Goal: Task Accomplishment & Management: Complete application form

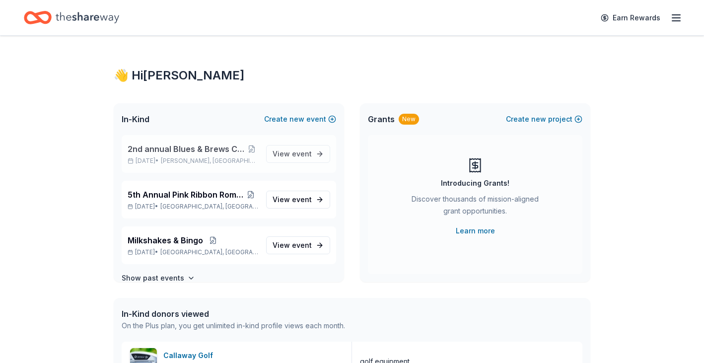
click at [210, 147] on span "2nd annual Blues & Brews Charity Crab Feast" at bounding box center [187, 149] width 118 height 12
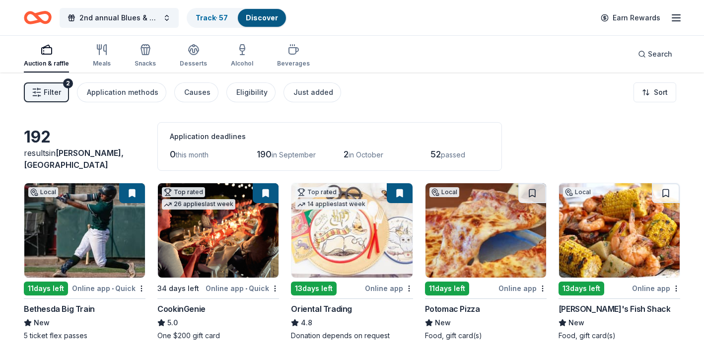
click at [265, 191] on button at bounding box center [266, 193] width 26 height 20
click at [224, 238] on img at bounding box center [218, 230] width 121 height 94
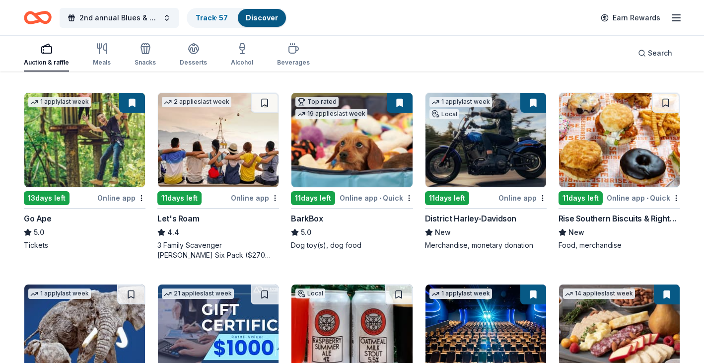
scroll to position [272, 0]
click at [503, 169] on img at bounding box center [485, 140] width 121 height 94
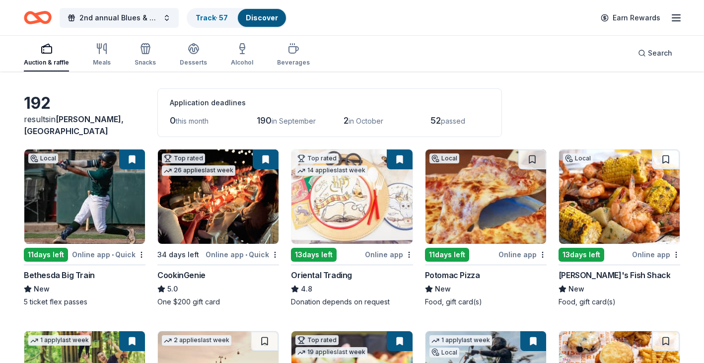
scroll to position [34, 0]
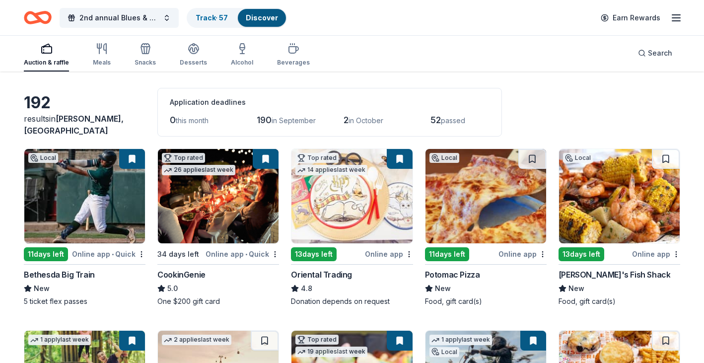
click at [222, 197] on img at bounding box center [218, 196] width 121 height 94
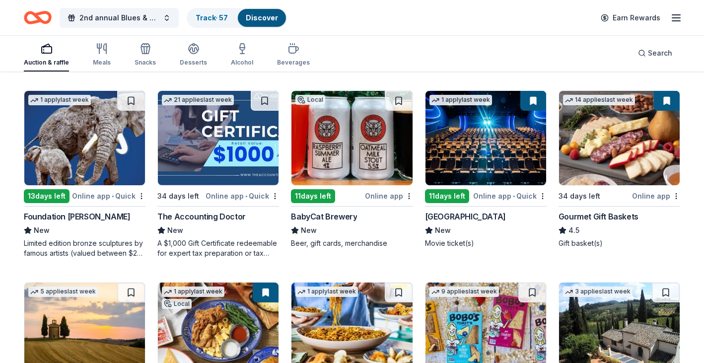
scroll to position [465, 0]
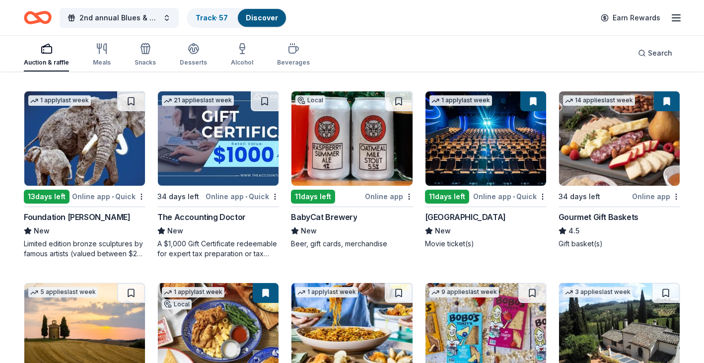
click at [349, 165] on img at bounding box center [351, 138] width 121 height 94
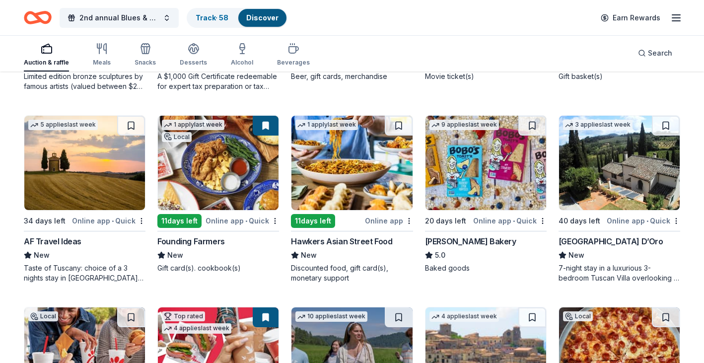
scroll to position [632, 0]
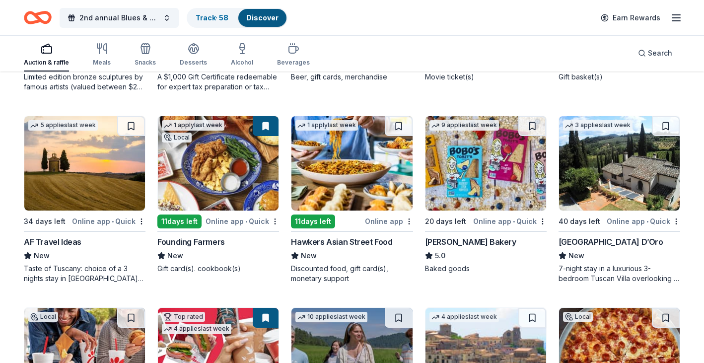
click at [210, 151] on img at bounding box center [218, 163] width 121 height 94
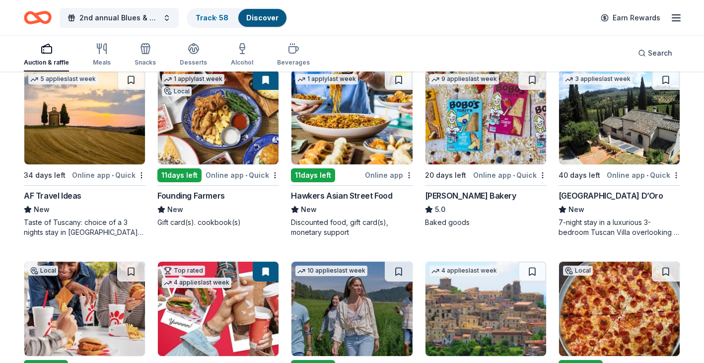
scroll to position [676, 0]
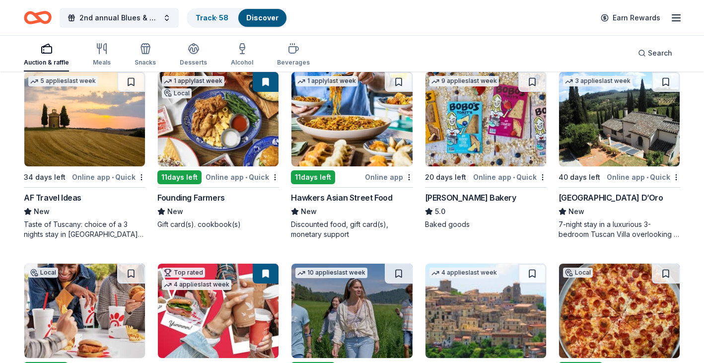
click at [356, 144] on img at bounding box center [351, 119] width 121 height 94
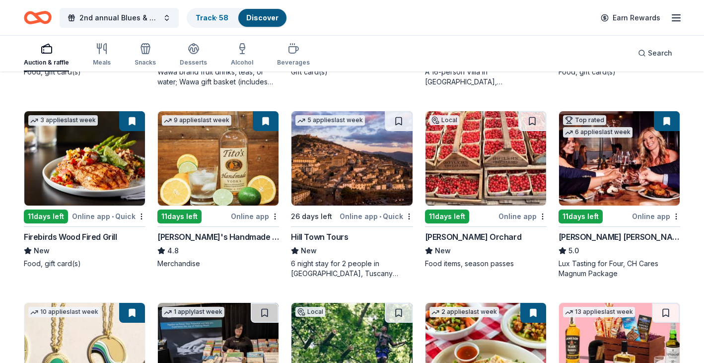
scroll to position [1024, 0]
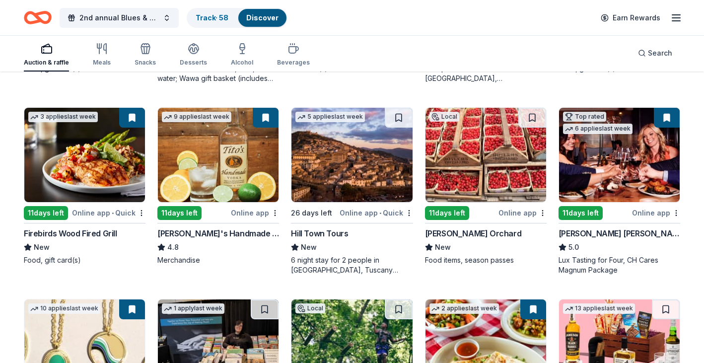
click at [70, 170] on img at bounding box center [84, 155] width 121 height 94
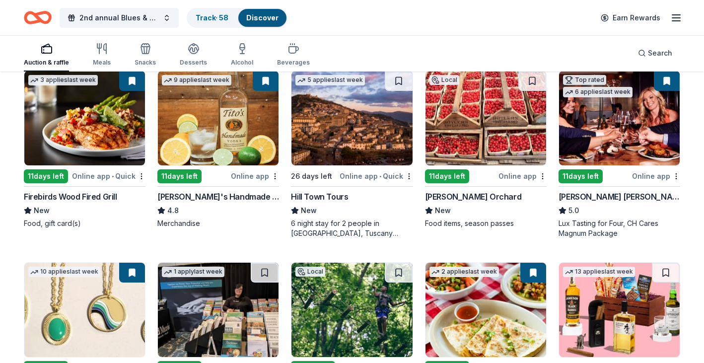
scroll to position [1059, 0]
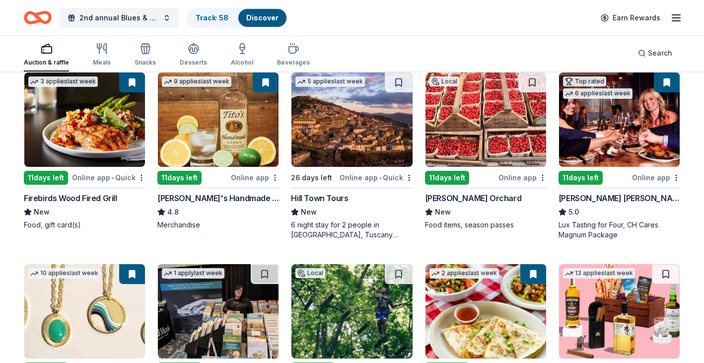
click at [613, 145] on img at bounding box center [619, 119] width 121 height 94
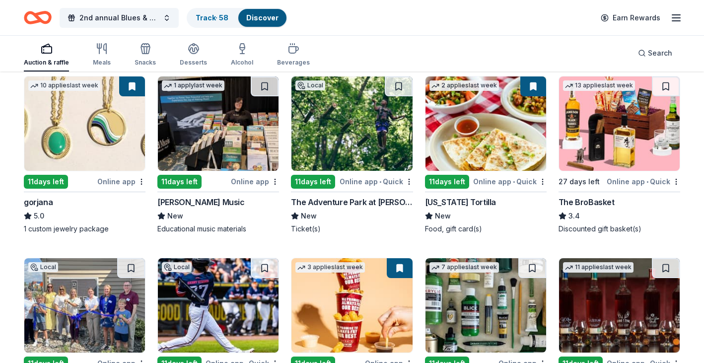
scroll to position [1247, 0]
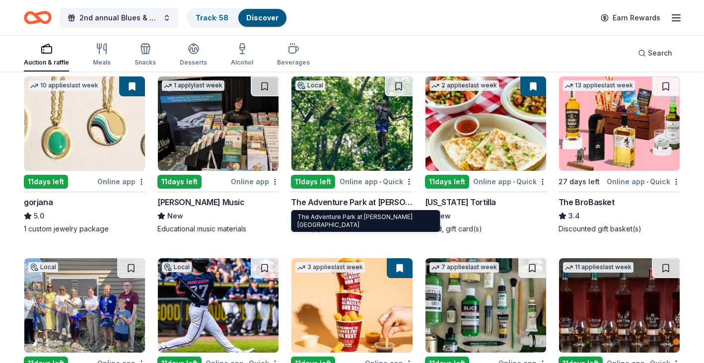
click at [353, 204] on div "The Adventure Park at [PERSON_NAME][GEOGRAPHIC_DATA]" at bounding box center [352, 202] width 122 height 12
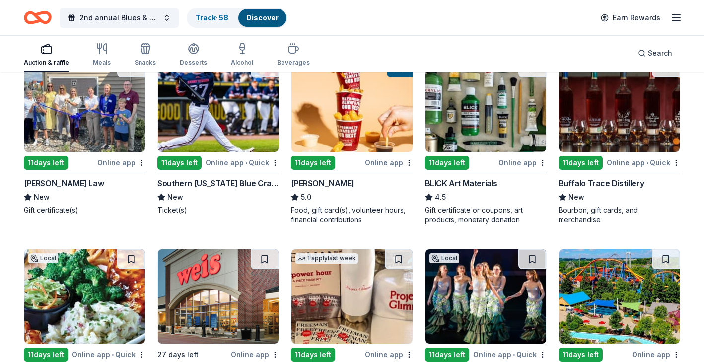
scroll to position [1413, 0]
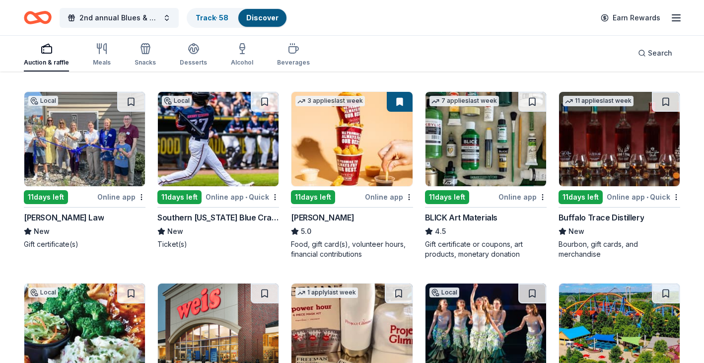
click at [605, 174] on img at bounding box center [619, 139] width 121 height 94
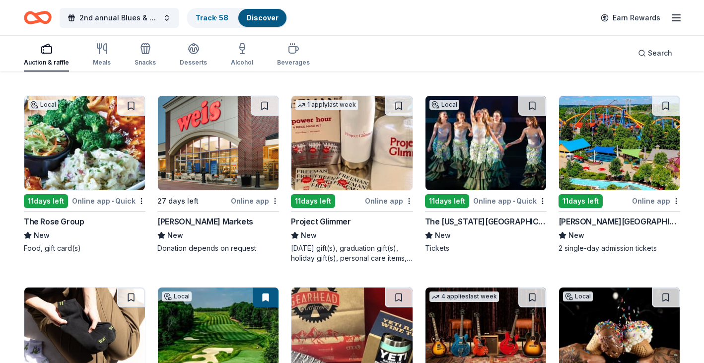
scroll to position [1601, 0]
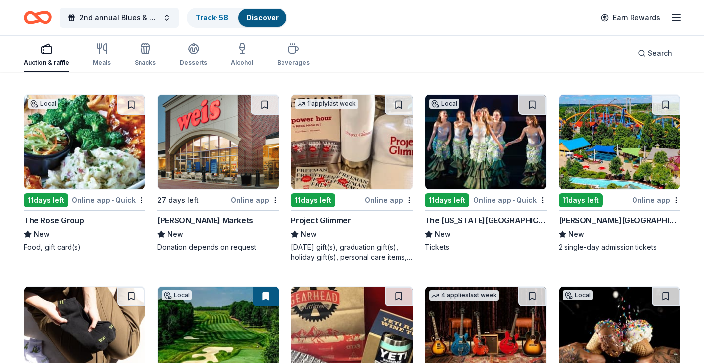
click at [86, 142] on img at bounding box center [84, 142] width 121 height 94
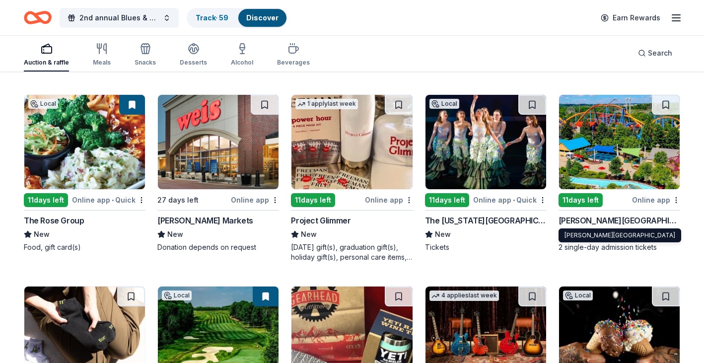
click at [588, 221] on div "Dorney Park & Wildwater Kingdom" at bounding box center [619, 220] width 122 height 12
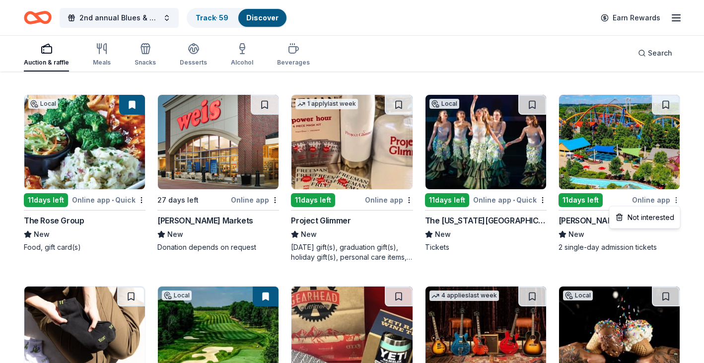
click at [666, 216] on div "Not interested" at bounding box center [645, 218] width 67 height 18
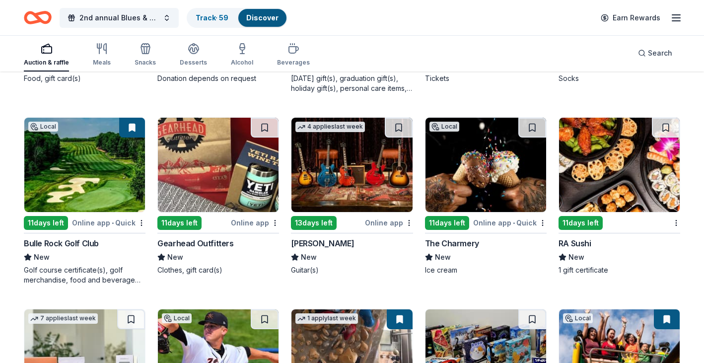
scroll to position [1776, 0]
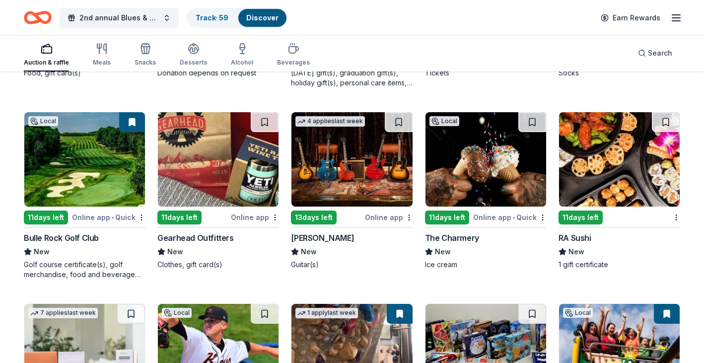
click at [582, 192] on img at bounding box center [619, 159] width 121 height 94
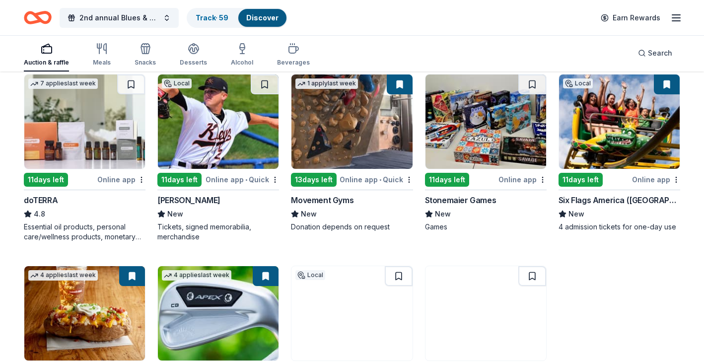
scroll to position [2006, 0]
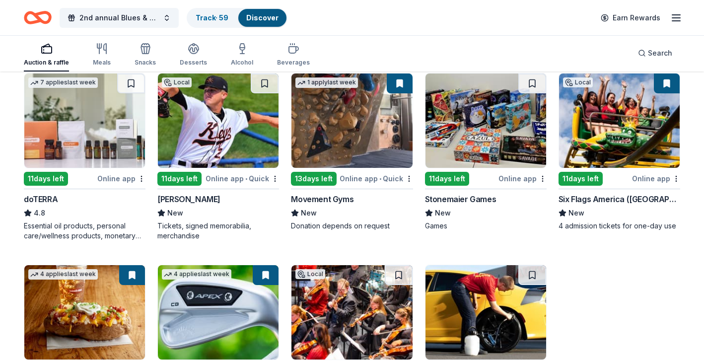
click at [65, 136] on img at bounding box center [84, 120] width 121 height 94
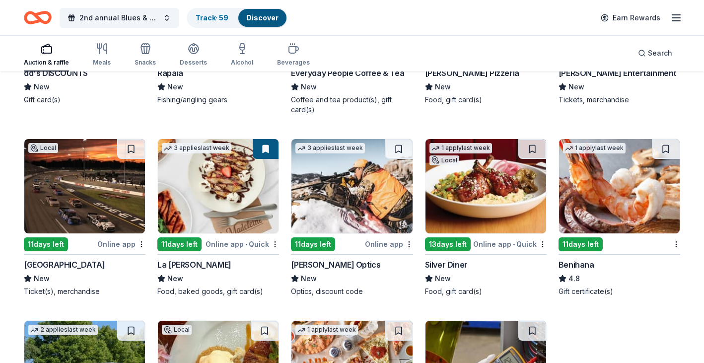
scroll to position [3464, 0]
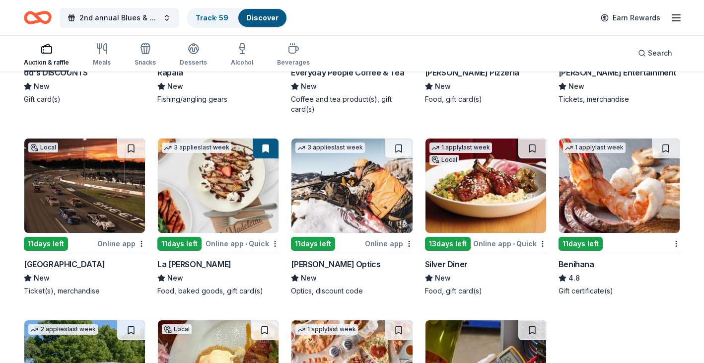
click at [70, 214] on img at bounding box center [84, 186] width 121 height 94
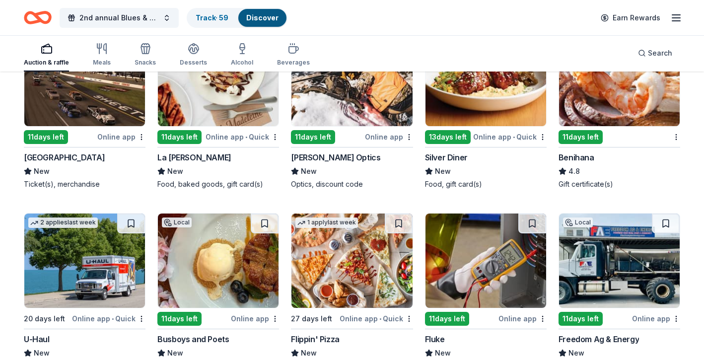
scroll to position [3569, 0]
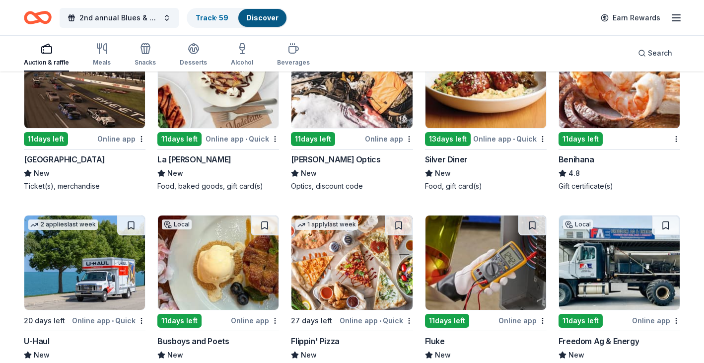
click at [471, 89] on img at bounding box center [485, 81] width 121 height 94
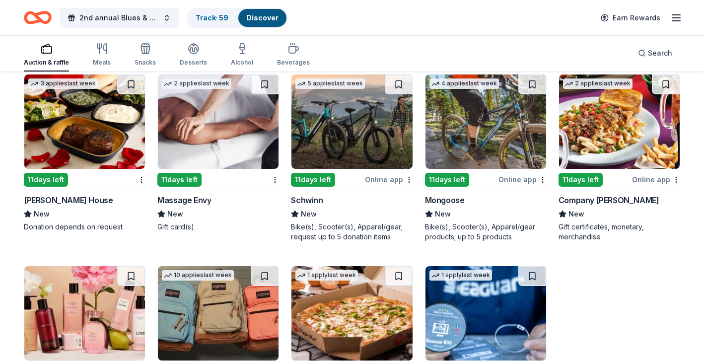
scroll to position [5397, 0]
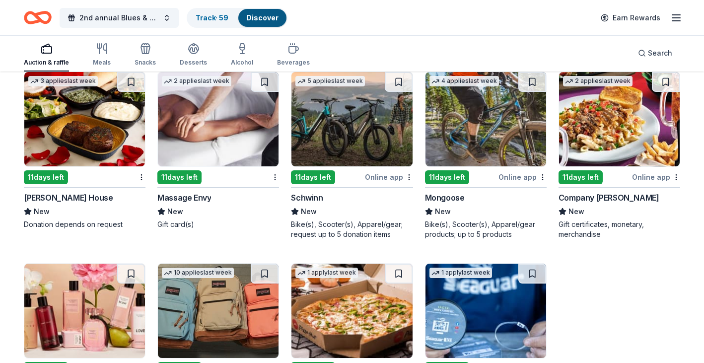
click at [95, 133] on img at bounding box center [84, 119] width 121 height 94
click at [220, 158] on img at bounding box center [218, 119] width 121 height 94
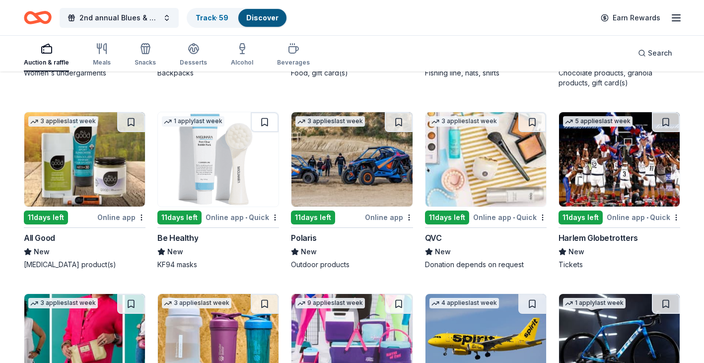
scroll to position [5766, 0]
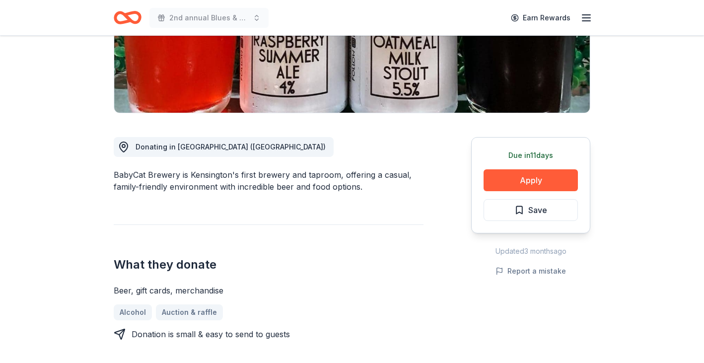
scroll to position [182, 0]
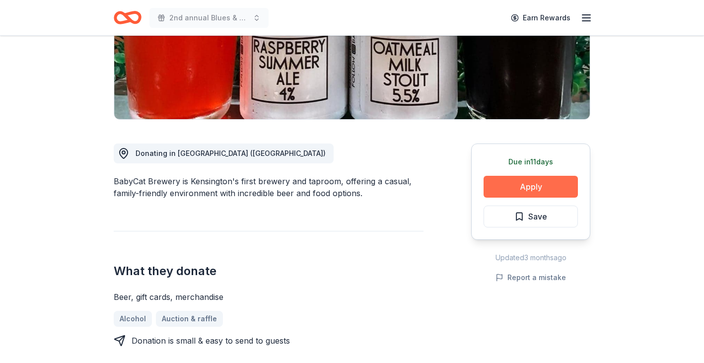
click at [528, 182] on button "Apply" at bounding box center [531, 187] width 94 height 22
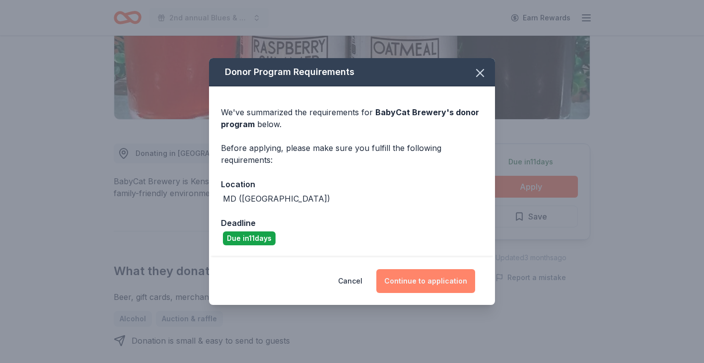
click at [429, 283] on button "Continue to application" at bounding box center [425, 281] width 99 height 24
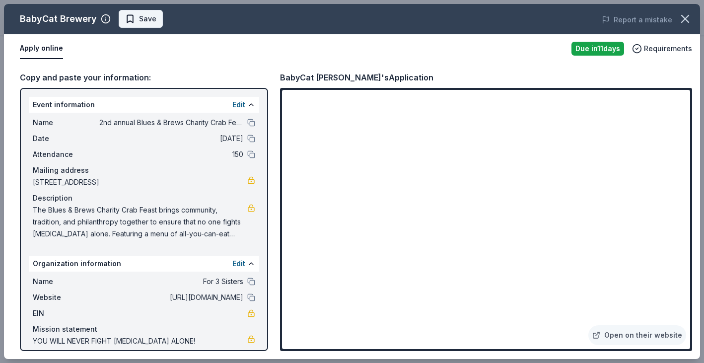
click at [140, 17] on span "Save" at bounding box center [147, 19] width 17 height 12
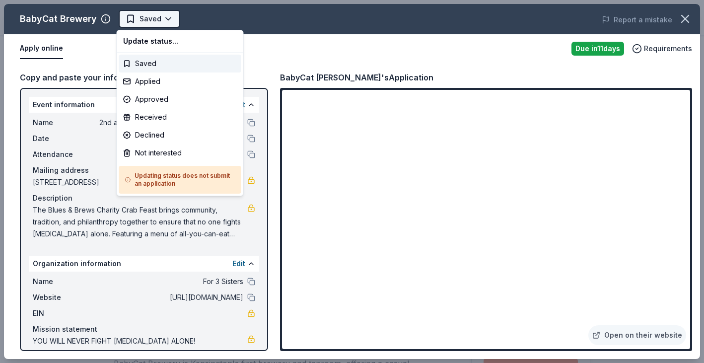
click at [165, 19] on body "2nd annual Blues & Brews Charity Crab Feast Saved Apply Due in 11 days Share Ba…" at bounding box center [352, 181] width 704 height 363
click at [154, 80] on div "Applied" at bounding box center [180, 81] width 122 height 18
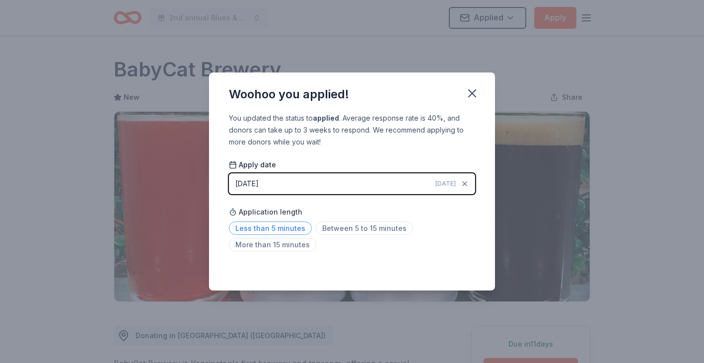
click at [278, 228] on span "Less than 5 minutes" at bounding box center [270, 227] width 83 height 13
click at [273, 229] on span "Less than 5 minutes" at bounding box center [270, 227] width 83 height 13
click at [473, 92] on icon "button" at bounding box center [472, 93] width 7 height 7
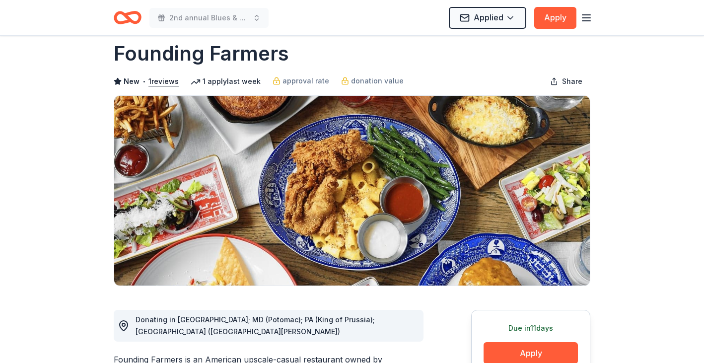
scroll to position [16, 0]
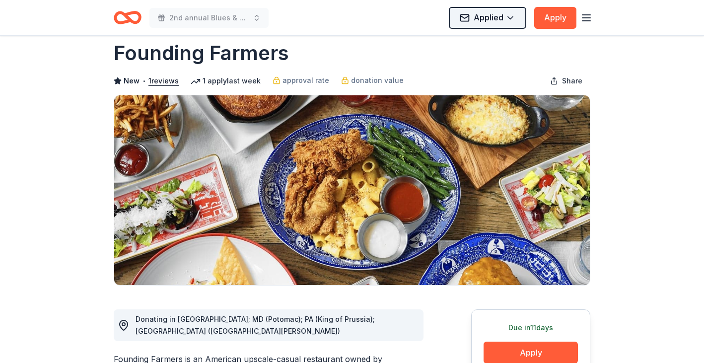
click at [514, 13] on html "2nd annual Blues & Brews Charity Crab Feast Applied Apply Due in 11 days Share …" at bounding box center [352, 165] width 704 height 363
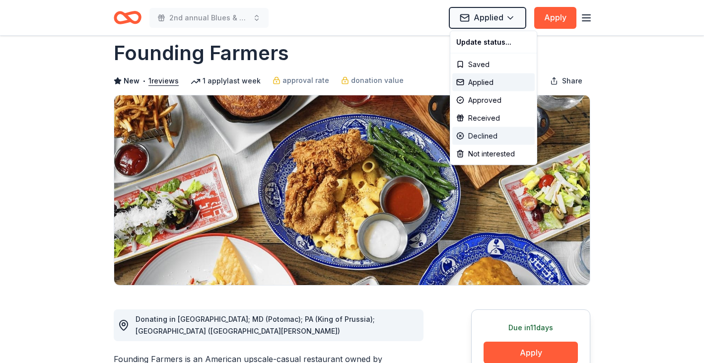
click at [491, 133] on div "Declined" at bounding box center [493, 136] width 82 height 18
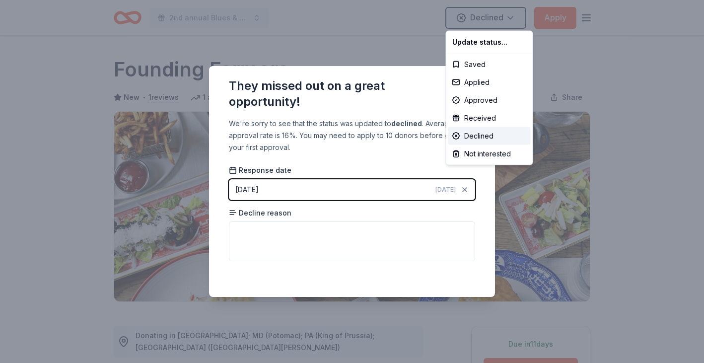
scroll to position [0, 0]
click at [411, 209] on html "2nd annual Blues & Brews Charity Crab Feast Declined Apply Due in 11 days Share…" at bounding box center [352, 181] width 704 height 363
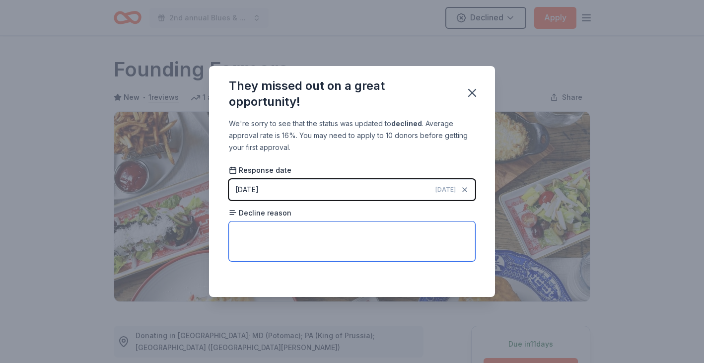
click at [377, 242] on textarea at bounding box center [352, 241] width 246 height 40
type textarea "No reason given"
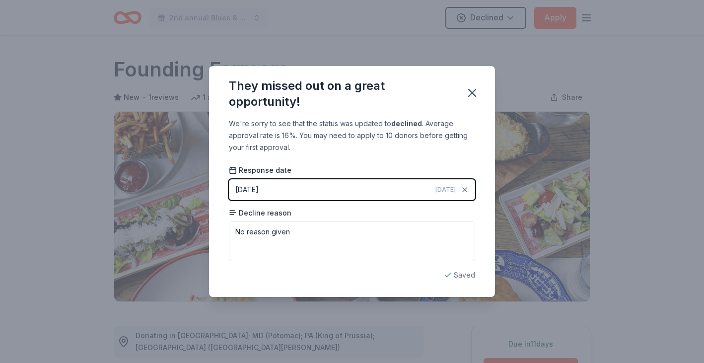
click at [447, 159] on div "We're sorry to see that the status was updated to declined . Average approval r…" at bounding box center [352, 207] width 286 height 179
click at [475, 92] on icon "button" at bounding box center [472, 93] width 14 height 14
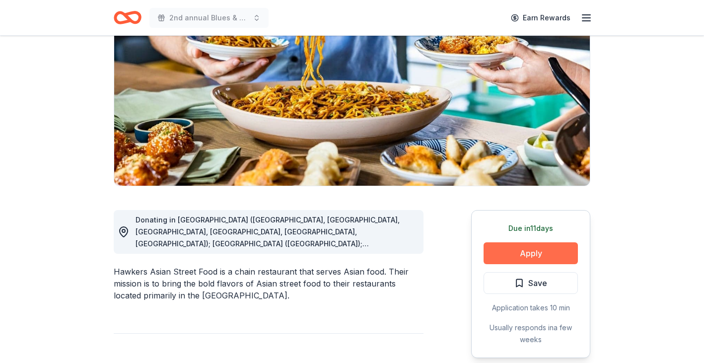
scroll to position [70, 0]
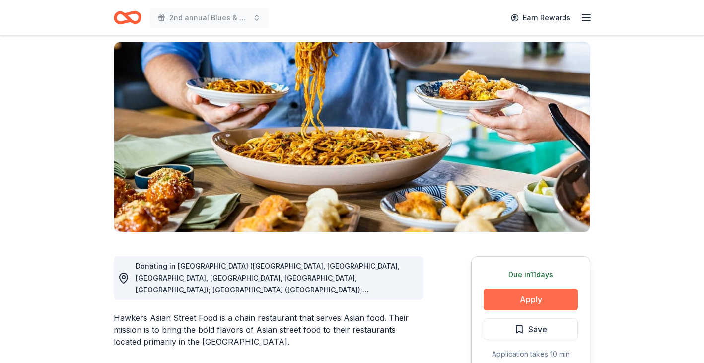
click at [525, 297] on button "Apply" at bounding box center [531, 299] width 94 height 22
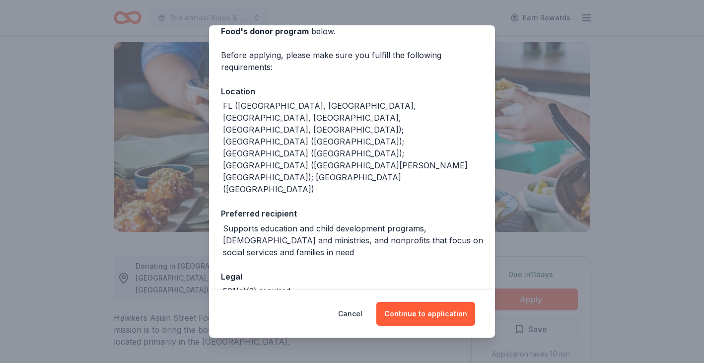
scroll to position [60, 0]
click at [426, 315] on button "Continue to application" at bounding box center [425, 314] width 99 height 24
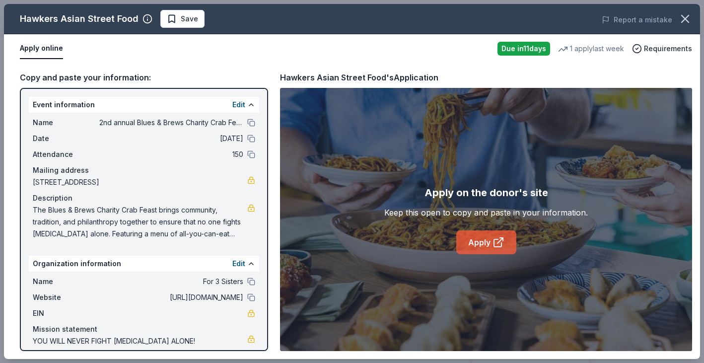
click at [484, 240] on link "Apply" at bounding box center [486, 242] width 60 height 24
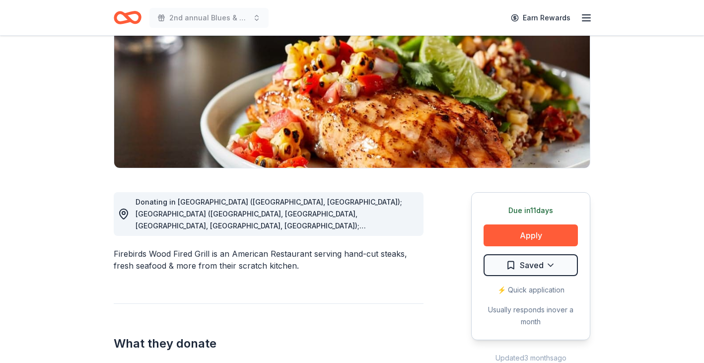
scroll to position [177, 0]
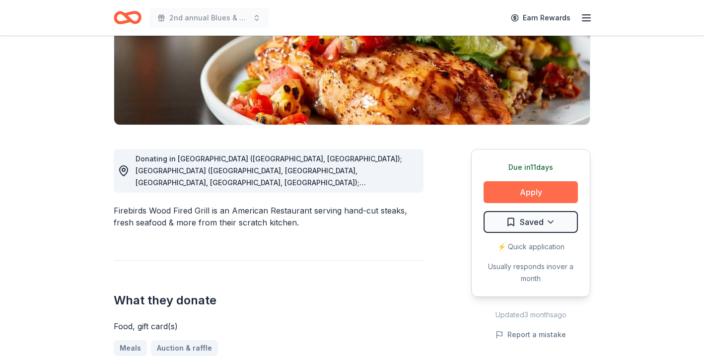
click at [519, 196] on button "Apply" at bounding box center [531, 192] width 94 height 22
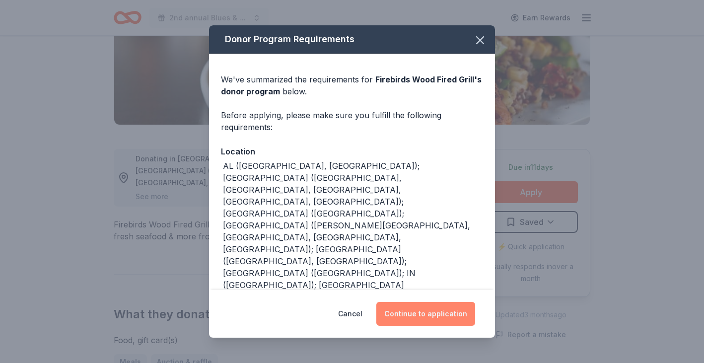
click at [422, 317] on button "Continue to application" at bounding box center [425, 314] width 99 height 24
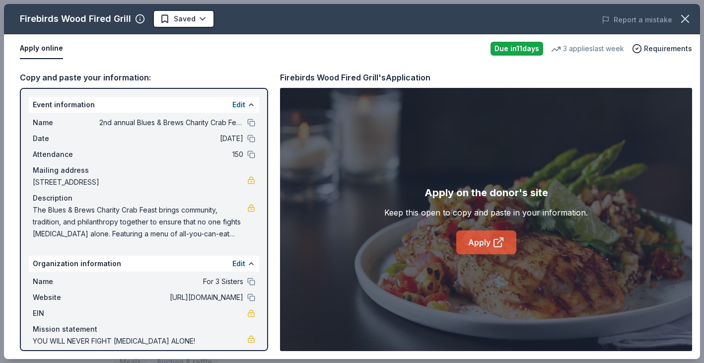
click at [494, 243] on icon at bounding box center [497, 242] width 7 height 7
click at [204, 22] on body "2nd annual Blues & Brews Charity Crab Feast Earn Rewards Due [DATE] Share Fireb…" at bounding box center [352, 4] width 704 height 363
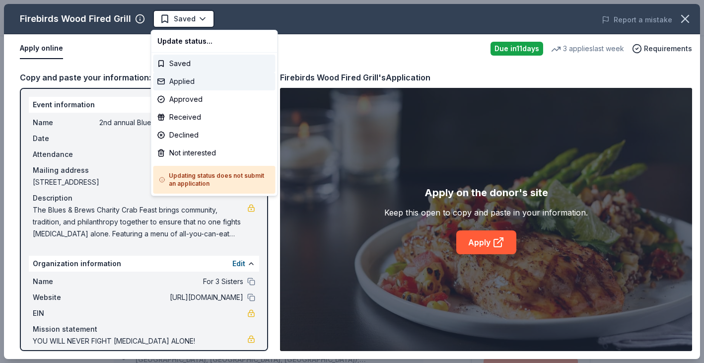
click at [194, 82] on div "Applied" at bounding box center [214, 81] width 122 height 18
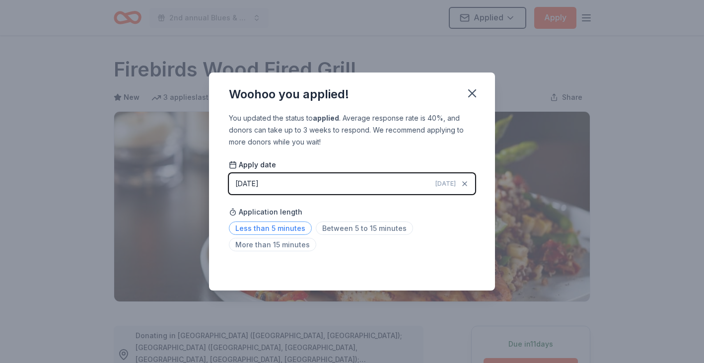
click at [286, 228] on span "Less than 5 minutes" at bounding box center [270, 227] width 83 height 13
click at [475, 89] on icon "button" at bounding box center [472, 93] width 14 height 14
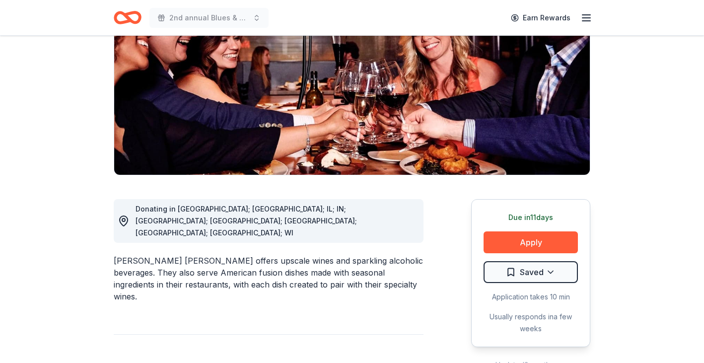
scroll to position [201, 0]
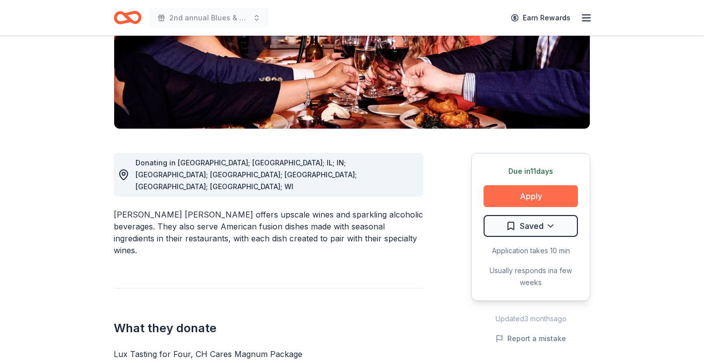
click at [537, 185] on button "Apply" at bounding box center [531, 196] width 94 height 22
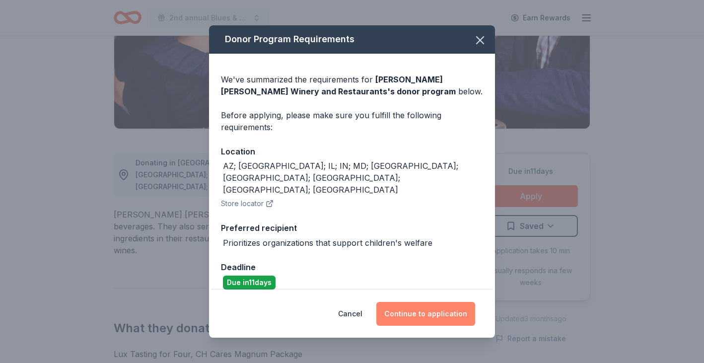
click at [430, 309] on button "Continue to application" at bounding box center [425, 314] width 99 height 24
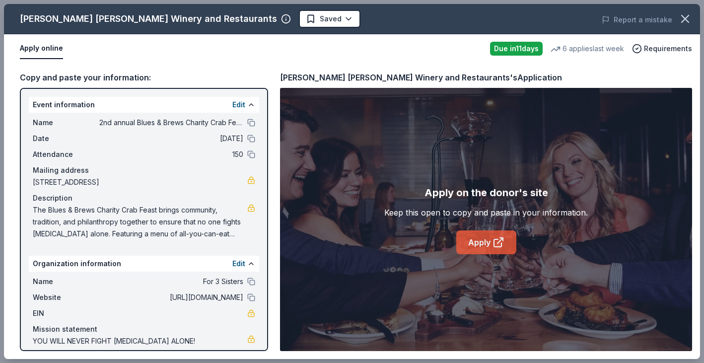
click at [481, 240] on link "Apply" at bounding box center [486, 242] width 60 height 24
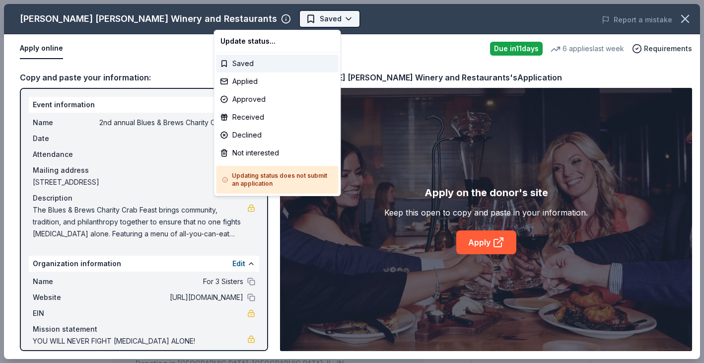
scroll to position [0, 0]
click at [243, 81] on div "Applied" at bounding box center [277, 81] width 122 height 18
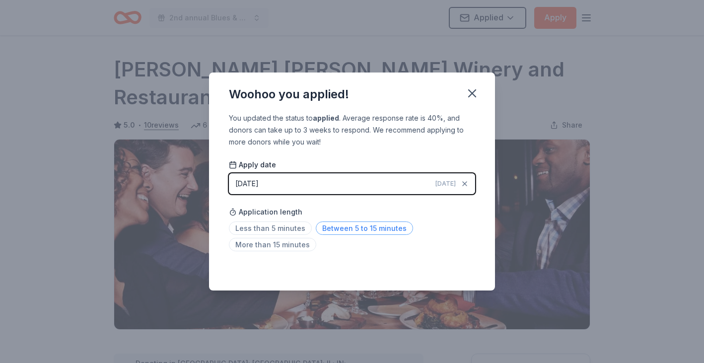
click at [342, 226] on span "Between 5 to 15 minutes" at bounding box center [364, 227] width 97 height 13
click at [470, 91] on icon "button" at bounding box center [472, 93] width 7 height 7
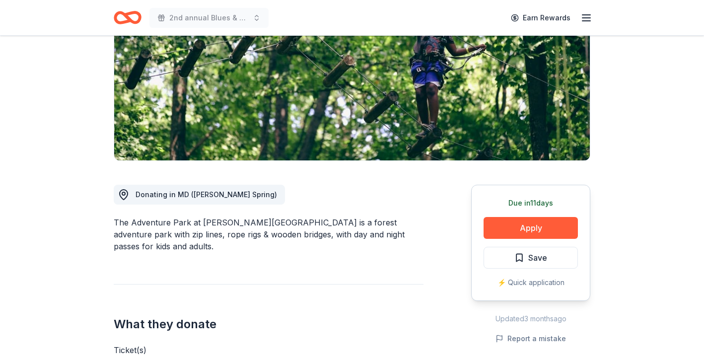
scroll to position [206, 0]
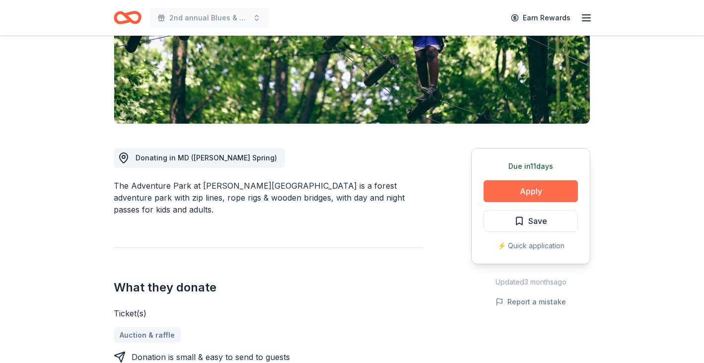
click at [527, 180] on button "Apply" at bounding box center [531, 191] width 94 height 22
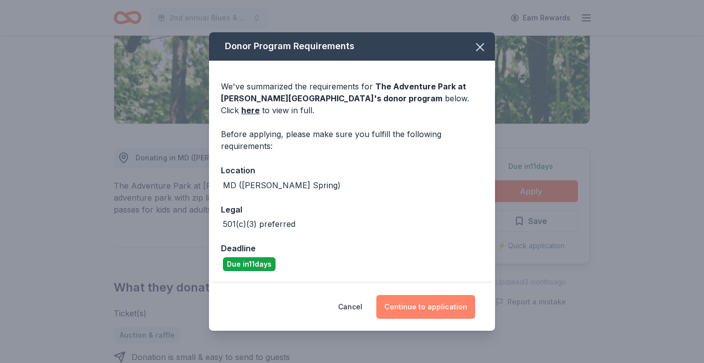
click at [423, 305] on button "Continue to application" at bounding box center [425, 307] width 99 height 24
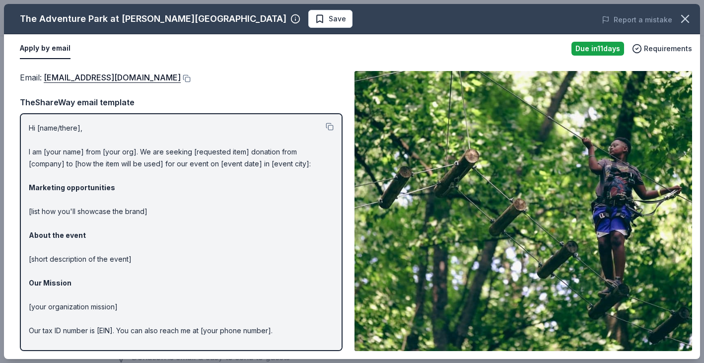
scroll to position [0, 0]
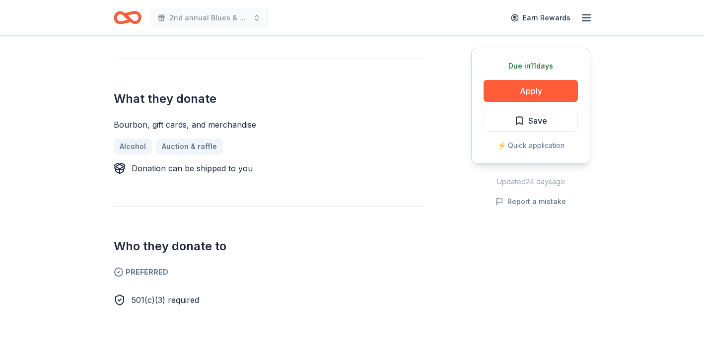
scroll to position [356, 0]
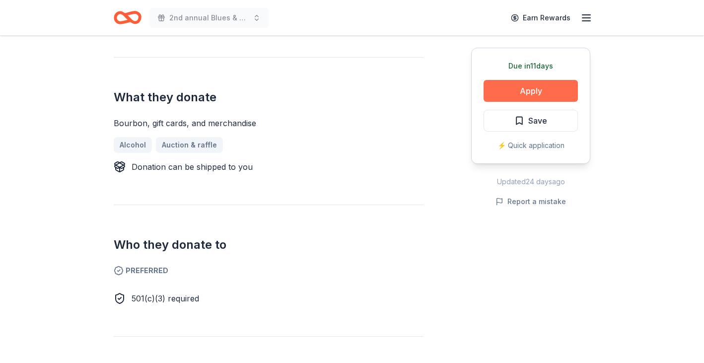
click at [521, 91] on button "Apply" at bounding box center [531, 91] width 94 height 22
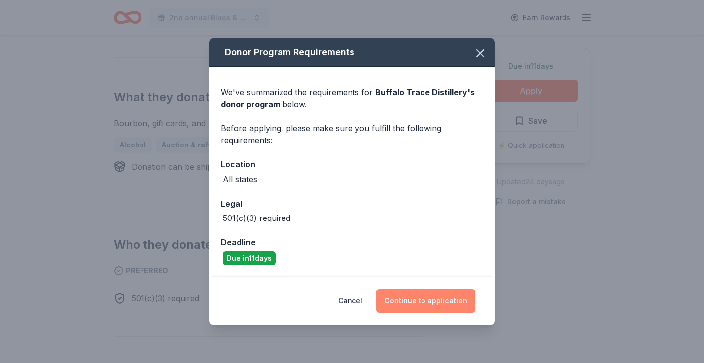
click at [427, 299] on button "Continue to application" at bounding box center [425, 301] width 99 height 24
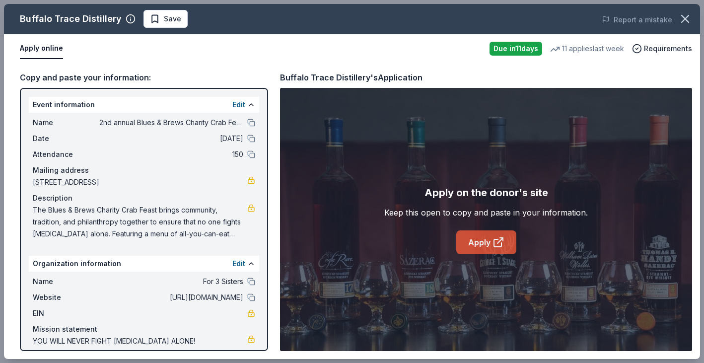
click at [480, 237] on link "Apply" at bounding box center [486, 242] width 60 height 24
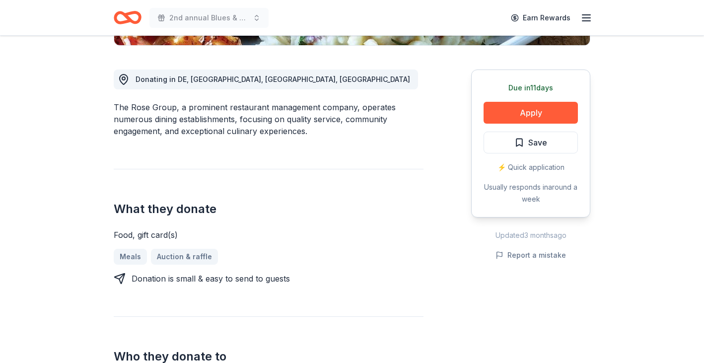
scroll to position [257, 0]
click at [520, 105] on button "Apply" at bounding box center [531, 112] width 94 height 22
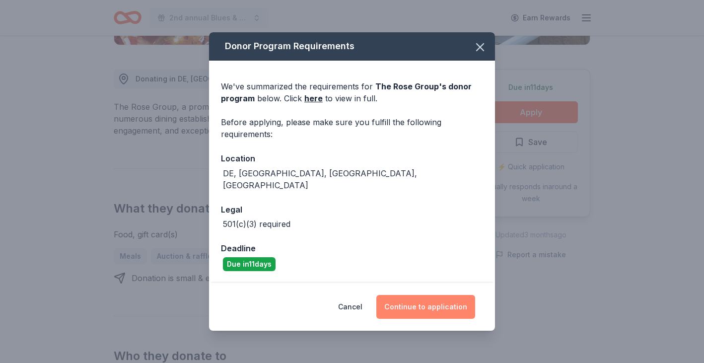
click at [428, 300] on button "Continue to application" at bounding box center [425, 307] width 99 height 24
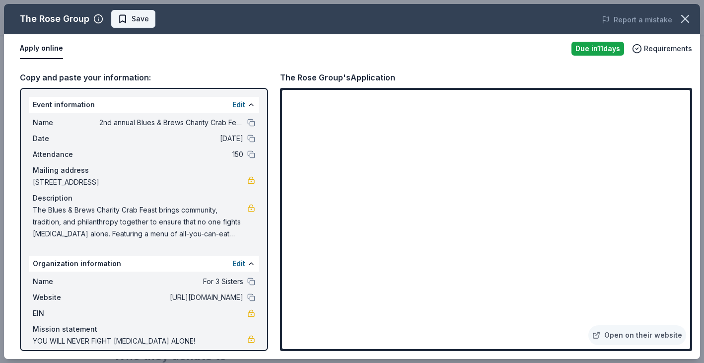
click at [137, 23] on span "Save" at bounding box center [140, 19] width 17 height 12
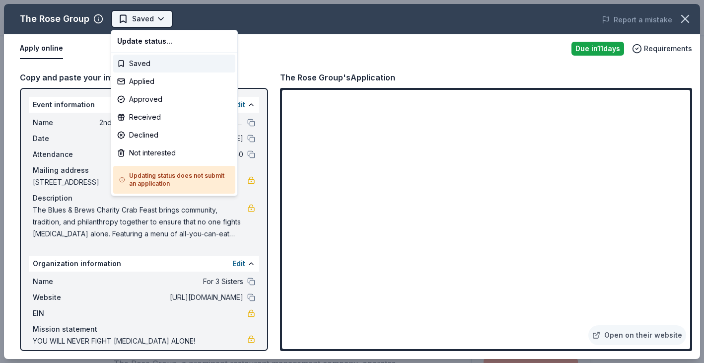
scroll to position [0, 0]
click at [141, 84] on div "Applied" at bounding box center [174, 81] width 122 height 18
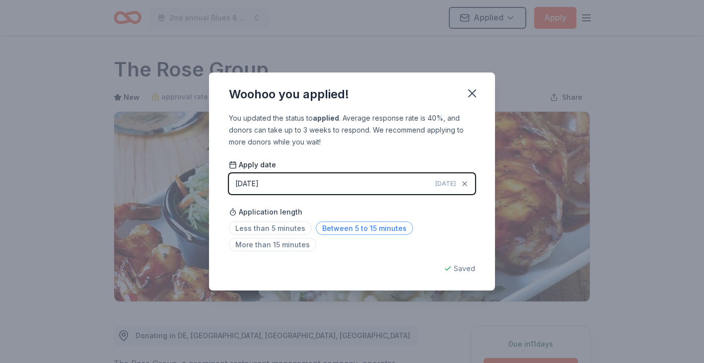
click at [347, 226] on span "Between 5 to 15 minutes" at bounding box center [364, 227] width 97 height 13
click at [471, 89] on icon "button" at bounding box center [472, 93] width 14 height 14
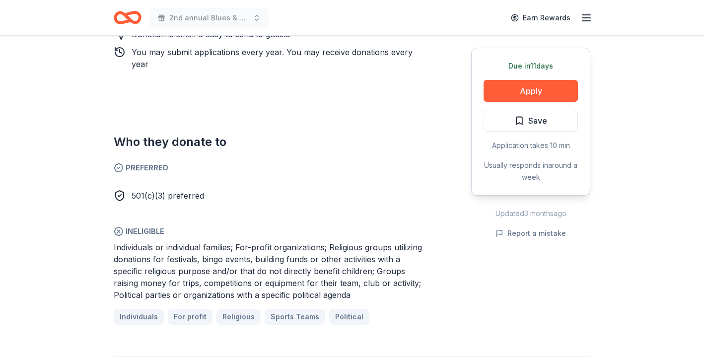
scroll to position [513, 0]
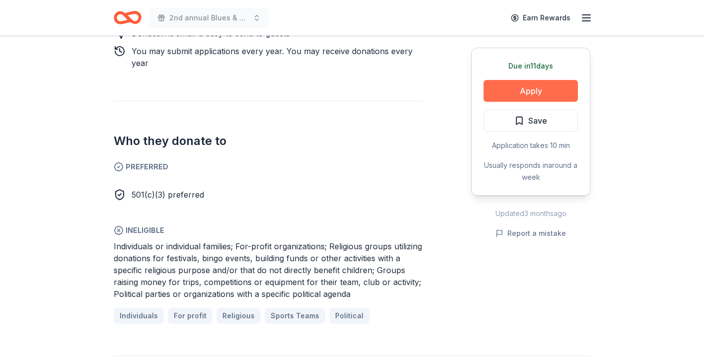
click at [540, 95] on button "Apply" at bounding box center [531, 91] width 94 height 22
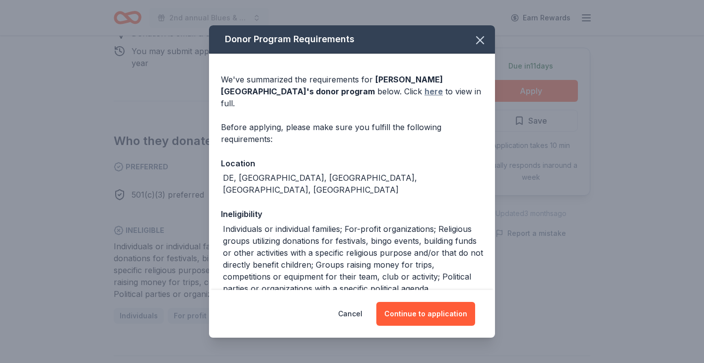
click at [424, 93] on link "here" at bounding box center [433, 91] width 18 height 12
click at [482, 37] on icon "button" at bounding box center [480, 40] width 14 height 14
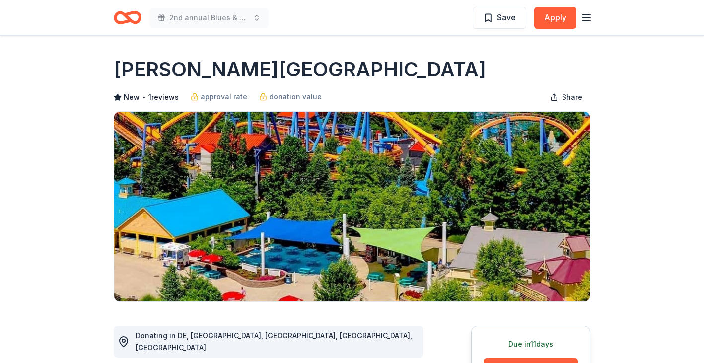
scroll to position [0, 0]
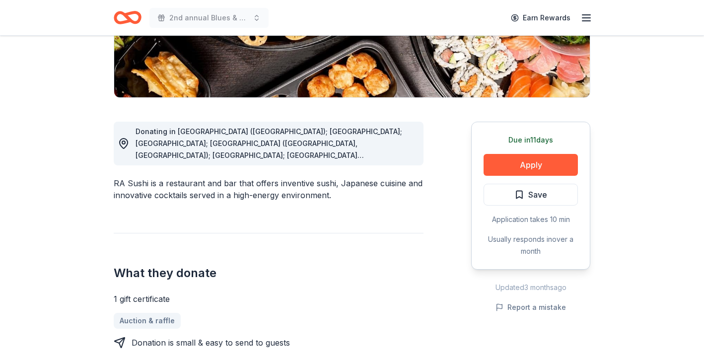
scroll to position [207, 0]
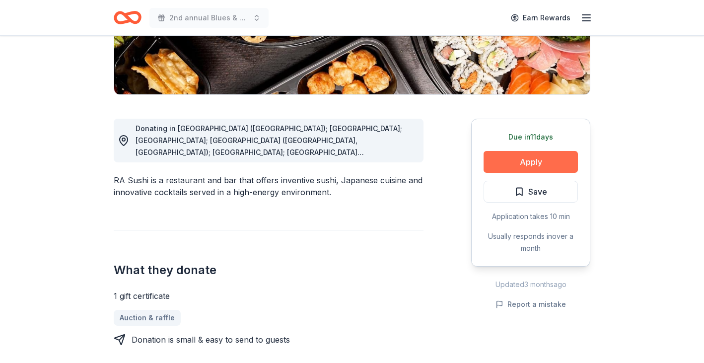
click at [528, 169] on button "Apply" at bounding box center [531, 162] width 94 height 22
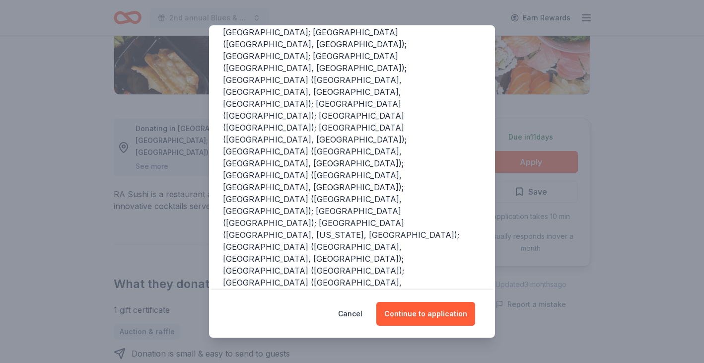
scroll to position [145, 0]
click at [432, 313] on button "Continue to application" at bounding box center [425, 314] width 99 height 24
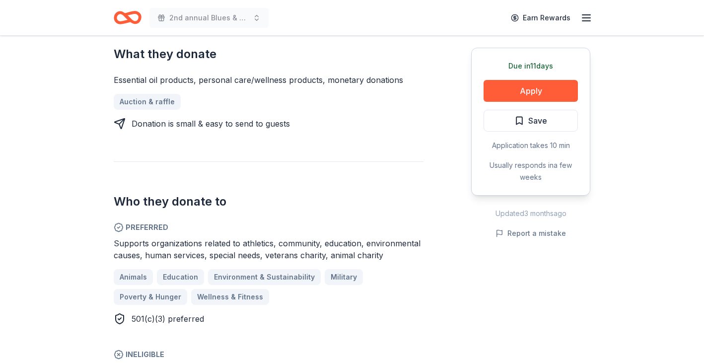
scroll to position [402, 0]
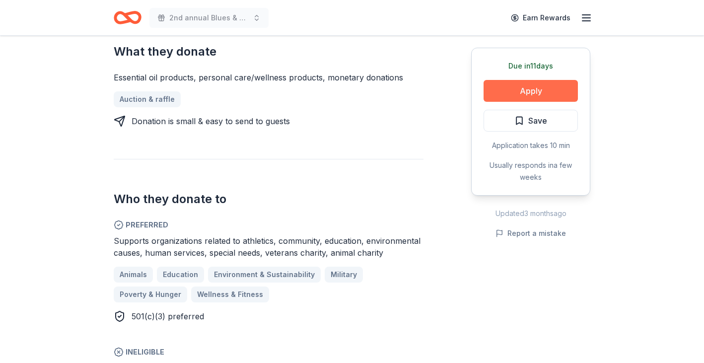
click at [531, 90] on button "Apply" at bounding box center [531, 91] width 94 height 22
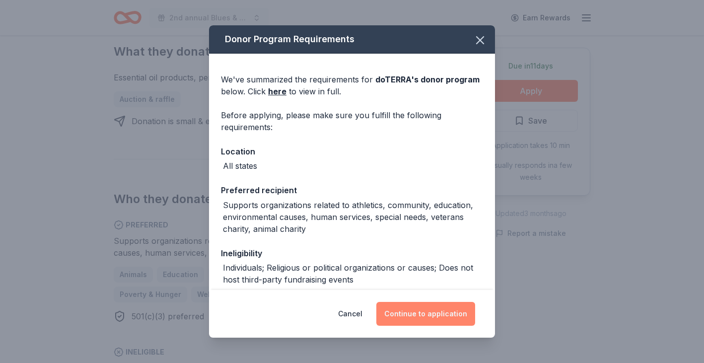
click at [430, 315] on button "Continue to application" at bounding box center [425, 314] width 99 height 24
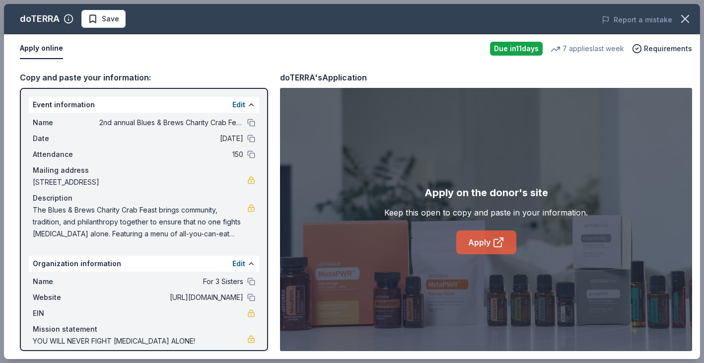
click at [483, 240] on link "Apply" at bounding box center [486, 242] width 60 height 24
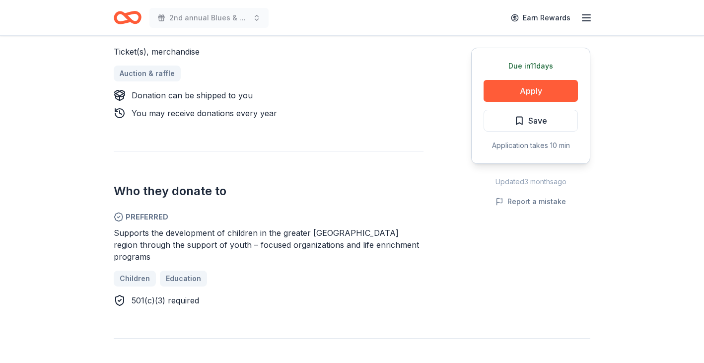
scroll to position [465, 0]
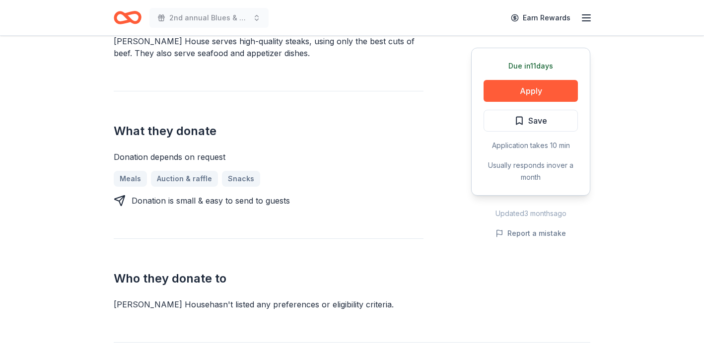
scroll to position [350, 0]
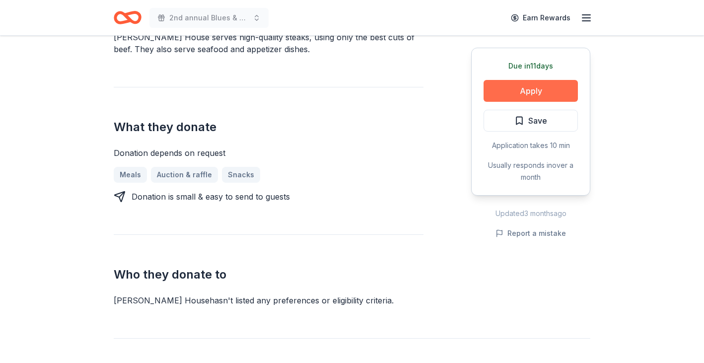
click at [544, 93] on button "Apply" at bounding box center [531, 91] width 94 height 22
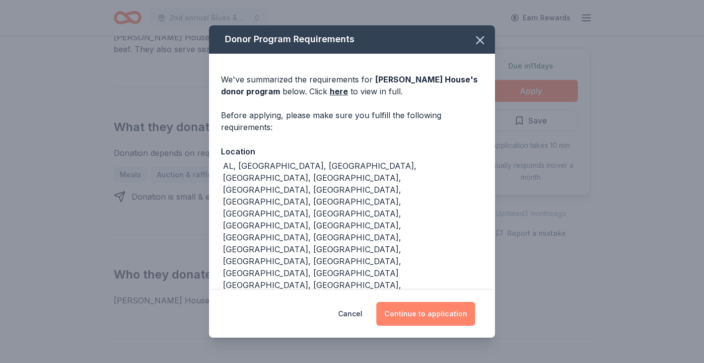
click at [437, 302] on button "Continue to application" at bounding box center [425, 314] width 99 height 24
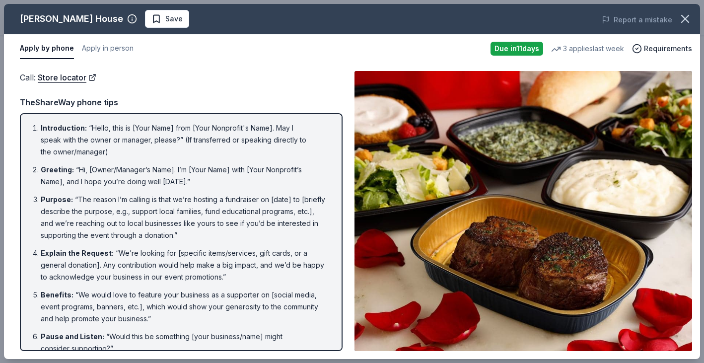
scroll to position [0, 0]
click at [105, 49] on button "Apply in person" at bounding box center [108, 48] width 52 height 21
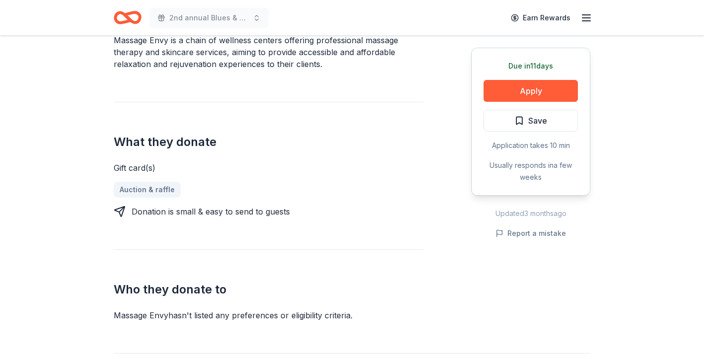
scroll to position [301, 0]
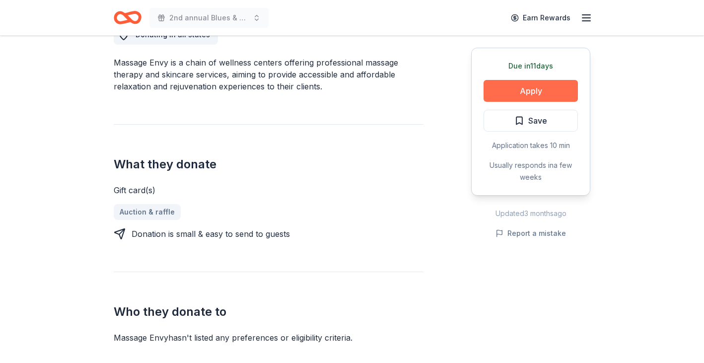
click at [524, 96] on button "Apply" at bounding box center [531, 91] width 94 height 22
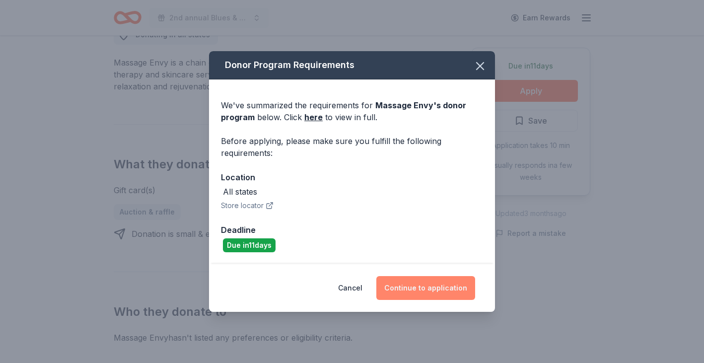
click at [439, 287] on button "Continue to application" at bounding box center [425, 288] width 99 height 24
